Goal: Find specific page/section: Find specific page/section

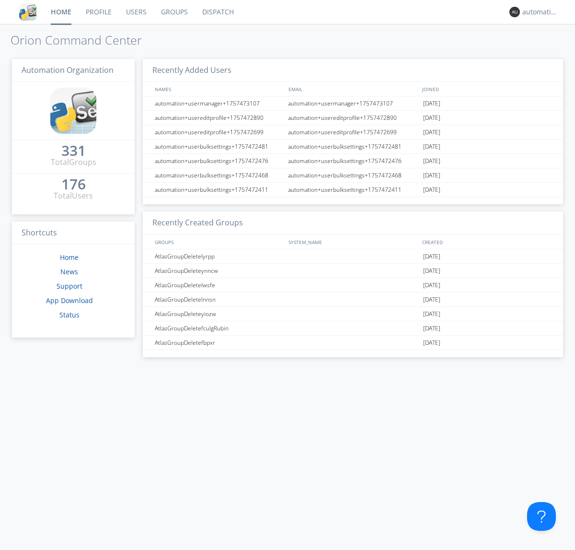
click at [217, 12] on link "Dispatch" at bounding box center [218, 12] width 46 height 24
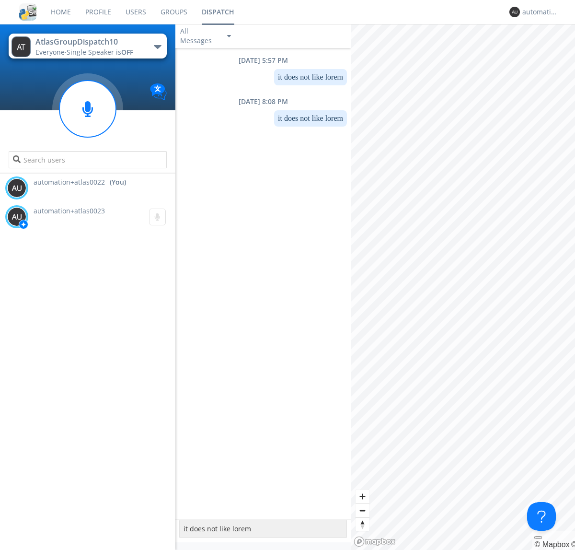
type textarea "it does not like lorem"
click at [538, 12] on div "automation+atlas0022" at bounding box center [540, 12] width 36 height 10
